Goal: Task Accomplishment & Management: Manage account settings

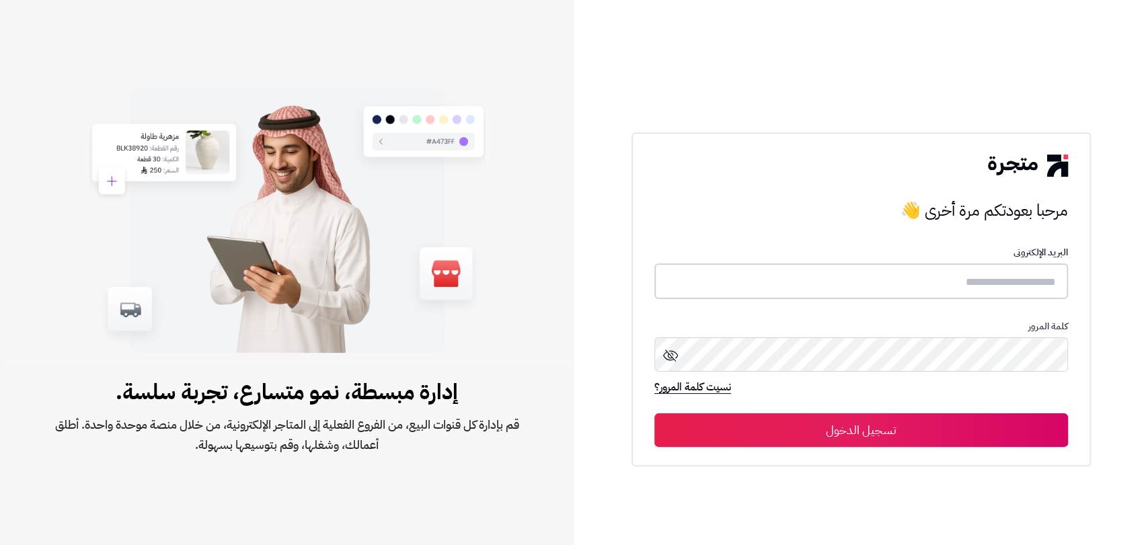
click at [822, 276] on input "text" at bounding box center [860, 282] width 413 height 36
type input "*****"
click at [664, 354] on icon at bounding box center [670, 354] width 16 height 16
click at [961, 430] on button "تسجيل الدخول" at bounding box center [860, 430] width 413 height 34
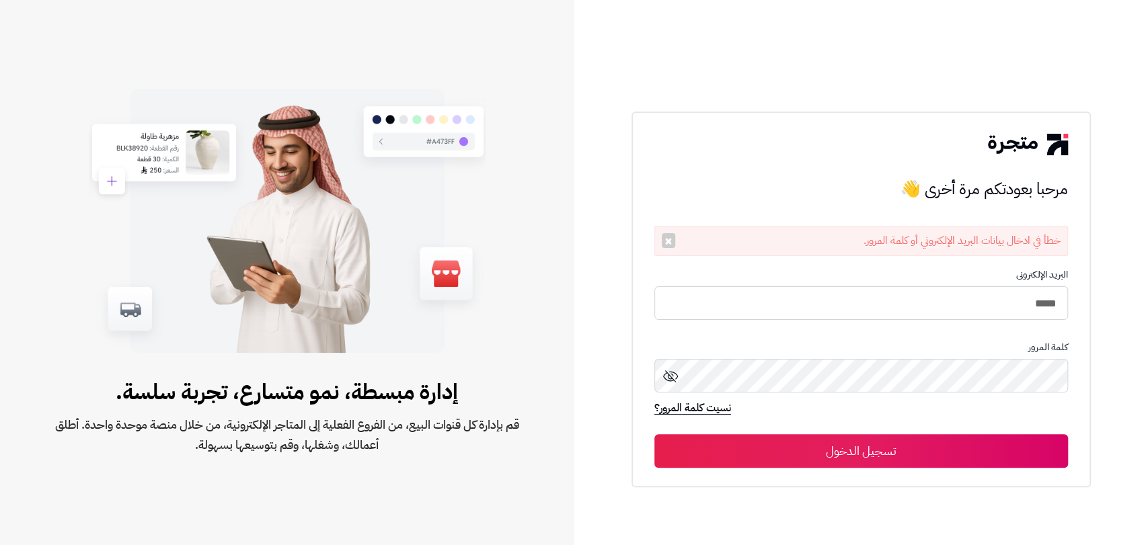
click at [665, 378] on icon at bounding box center [670, 376] width 16 height 16
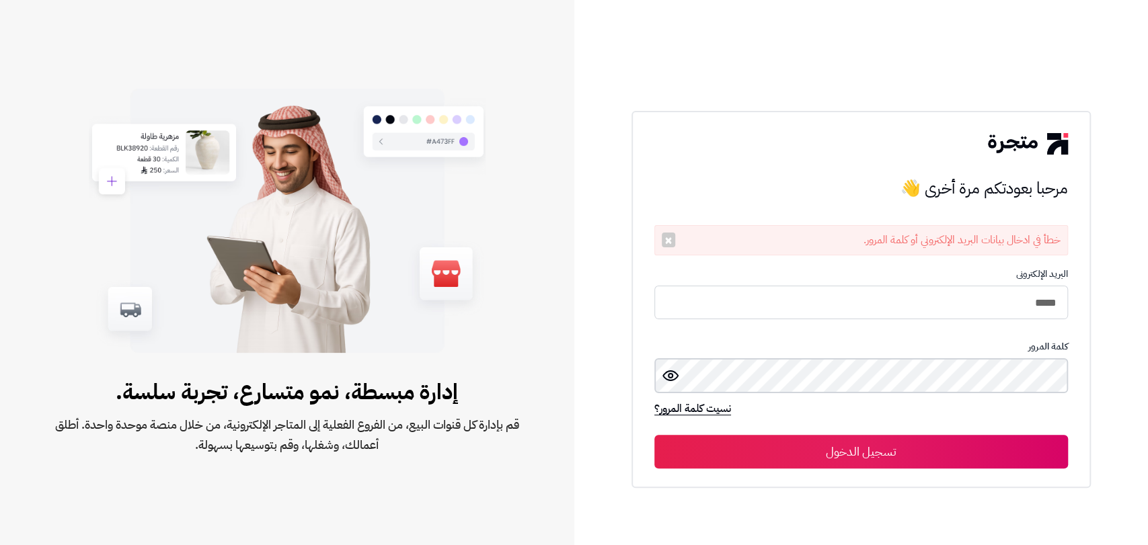
click at [1073, 383] on div "مرحبا بعودتكم مرة أخرى 👋 خطأ في ادخال بيانات البريد الإلكتروني أو كلمة المرور. …" at bounding box center [860, 299] width 459 height 377
click at [990, 442] on button "تسجيل الدخول" at bounding box center [860, 452] width 413 height 34
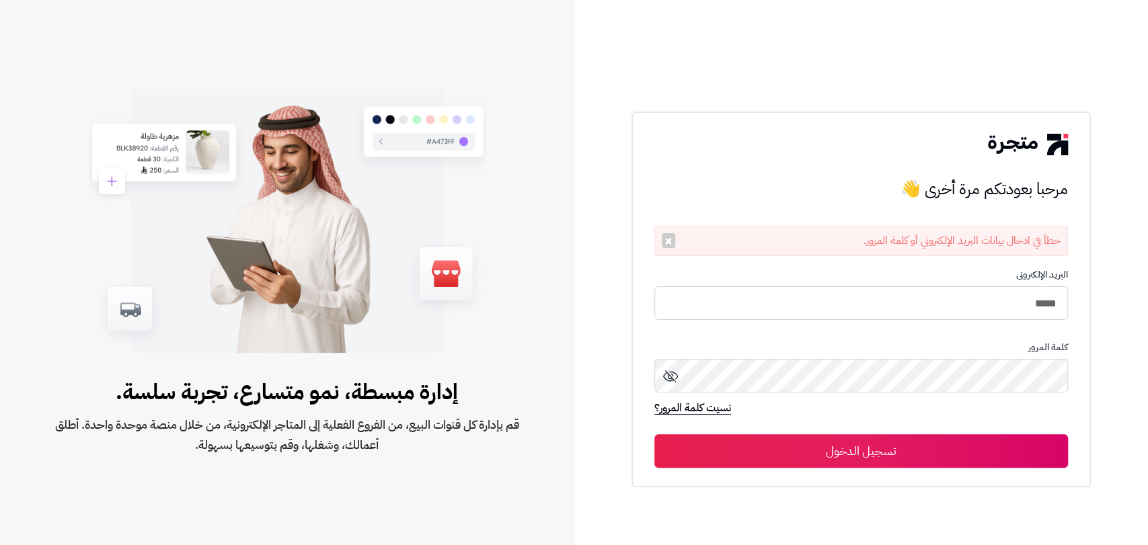
click at [670, 375] on icon at bounding box center [670, 376] width 16 height 16
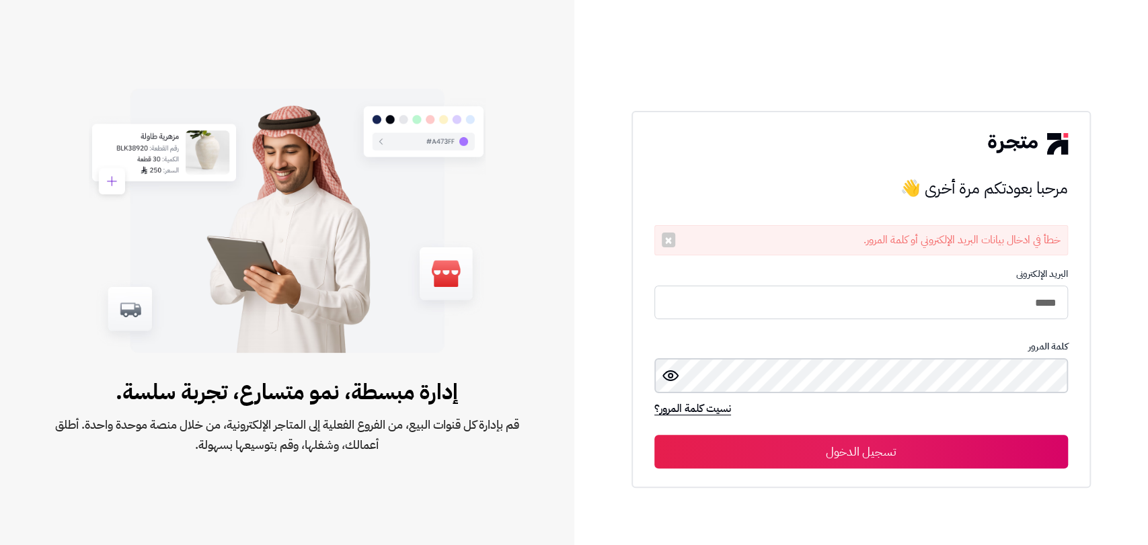
click at [1113, 382] on div "مرحبا بعودتكم مرة أخرى 👋 مرحبا بعودتكم مرة أخرى 👋 خطأ في ادخال بيانات البريد ال…" at bounding box center [861, 272] width 574 height 545
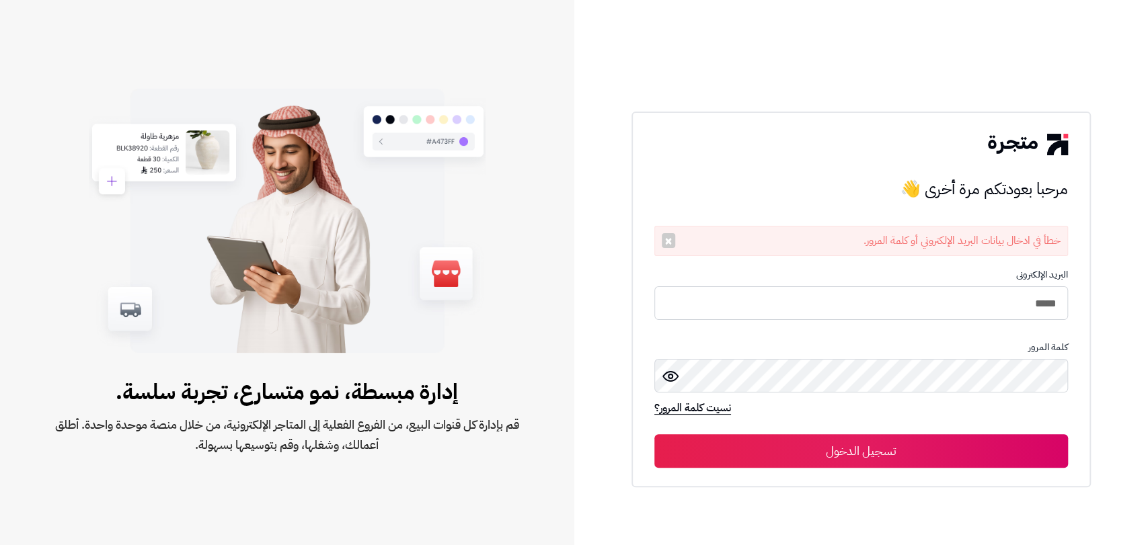
click at [887, 444] on button "تسجيل الدخول" at bounding box center [860, 451] width 413 height 34
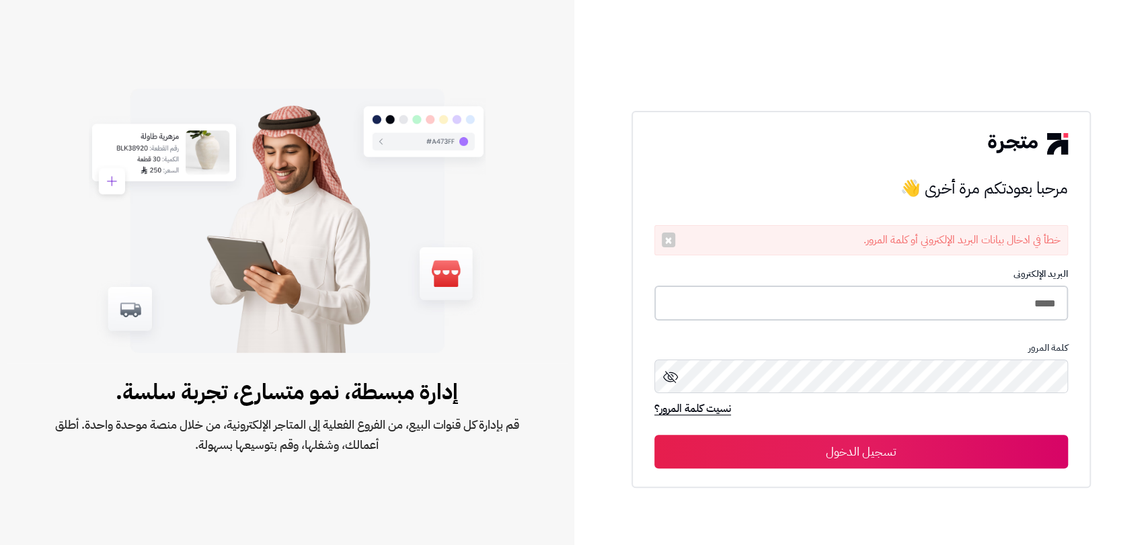
drag, startPoint x: 1049, startPoint y: 311, endPoint x: 972, endPoint y: 335, distance: 81.0
click at [1047, 311] on input "*****" at bounding box center [860, 304] width 413 height 36
type input "*****"
click at [672, 372] on icon at bounding box center [670, 376] width 16 height 16
click at [984, 445] on button "تسجيل الدخول" at bounding box center [860, 452] width 413 height 34
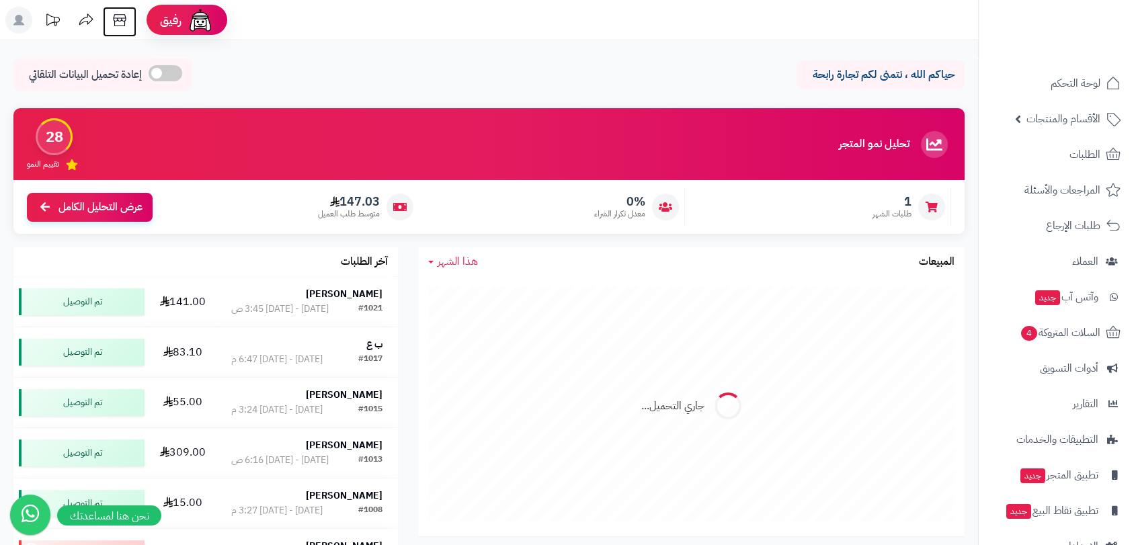
click at [116, 18] on icon at bounding box center [119, 20] width 27 height 27
